Goal: Entertainment & Leisure: Consume media (video, audio)

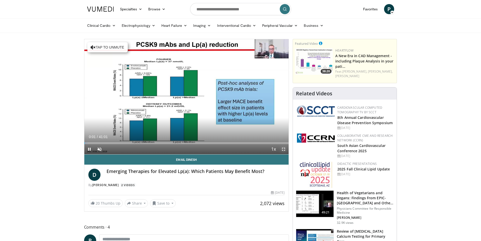
click at [285, 149] on span "Video Player" at bounding box center [284, 149] width 10 height 10
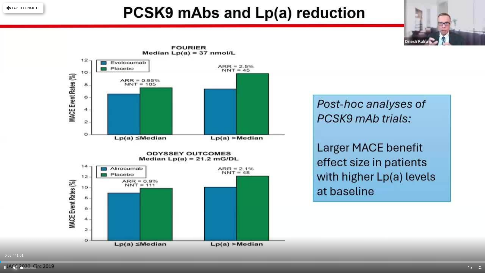
click at [14, 240] on span "Video Player" at bounding box center [15, 267] width 10 height 10
click at [479, 240] on span "Video Player" at bounding box center [480, 267] width 10 height 10
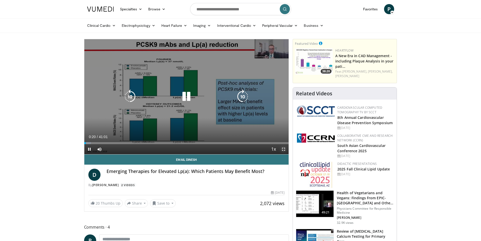
drag, startPoint x: 284, startPoint y: 148, endPoint x: 284, endPoint y: 170, distance: 22.0
click at [284, 148] on span "Video Player" at bounding box center [284, 149] width 10 height 10
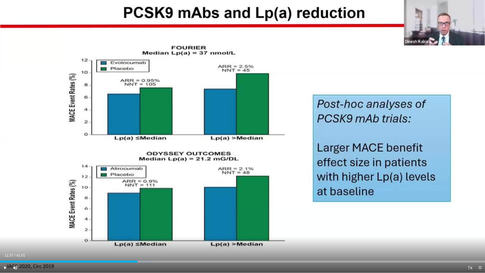
drag, startPoint x: 141, startPoint y: 261, endPoint x: 137, endPoint y: 260, distance: 3.9
click at [137, 240] on div "Loaded : 31.68% 11:37 11:38" at bounding box center [242, 260] width 485 height 5
click at [4, 240] on span "Video Player" at bounding box center [5, 267] width 10 height 10
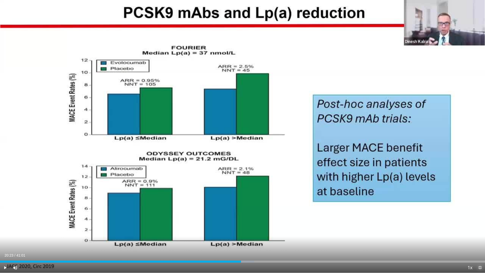
click at [479, 240] on span "Video Player" at bounding box center [480, 267] width 10 height 10
